Goal: Register for event/course

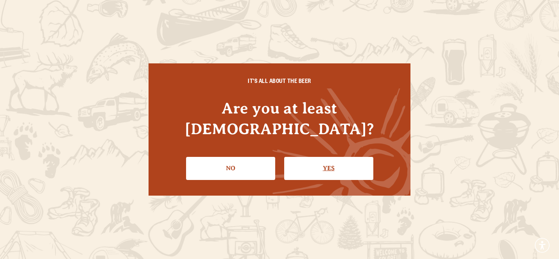
click at [321, 159] on link "Yes" at bounding box center [328, 168] width 89 height 23
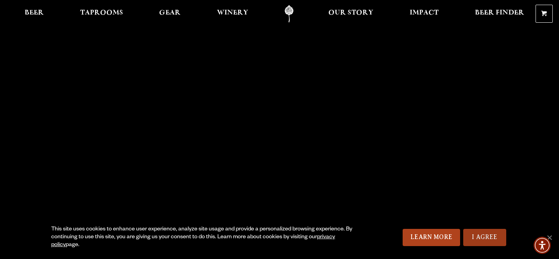
click at [493, 243] on link "I Agree" at bounding box center [484, 237] width 43 height 17
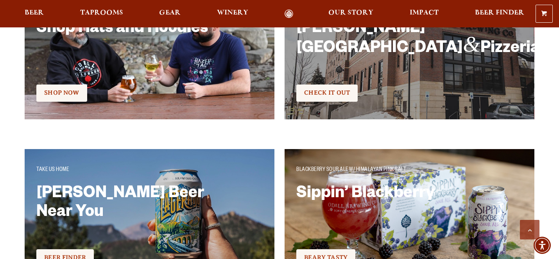
scroll to position [1379, 0]
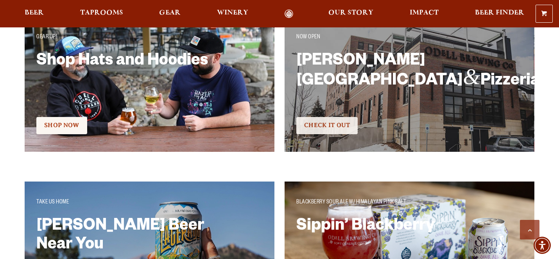
click at [334, 121] on link "Check It Out" at bounding box center [326, 125] width 61 height 17
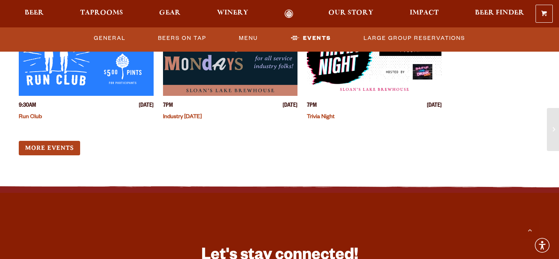
scroll to position [2114, 0]
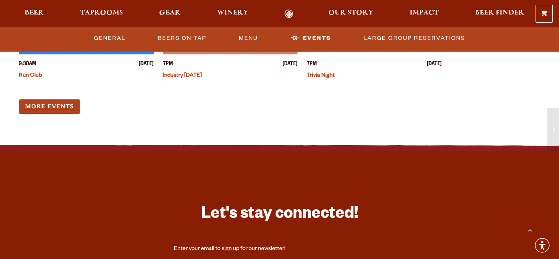
click at [65, 99] on link "More Events" at bounding box center [49, 106] width 61 height 14
